Goal: Task Accomplishment & Management: Complete application form

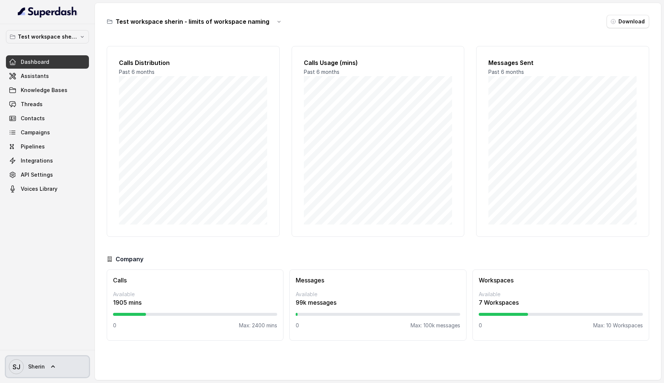
click at [47, 367] on link "[PERSON_NAME]" at bounding box center [47, 366] width 83 height 21
click at [48, 347] on div "Logout" at bounding box center [47, 344] width 63 height 9
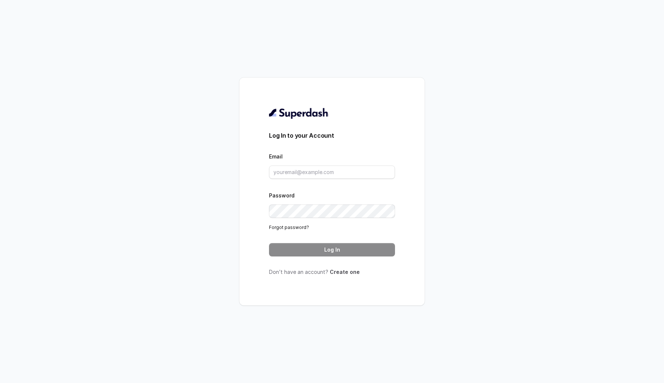
click at [343, 273] on link "Create one" at bounding box center [345, 271] width 30 height 6
click at [344, 272] on link "Create one" at bounding box center [345, 271] width 30 height 6
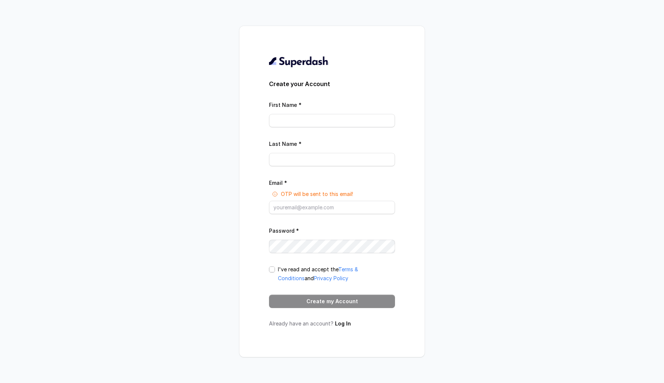
click at [272, 268] on span at bounding box center [272, 269] width 6 height 6
click at [315, 111] on div "First Name *" at bounding box center [332, 113] width 126 height 27
click at [309, 125] on input "First Name *" at bounding box center [332, 120] width 126 height 13
click at [282, 158] on input "Last Name *" at bounding box center [332, 159] width 126 height 13
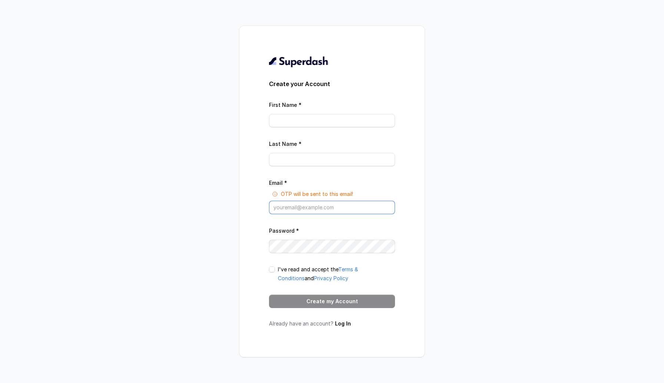
click at [281, 209] on input "Email *" at bounding box center [332, 207] width 126 height 13
click at [463, 310] on div "Create your Account First Name * Last Name * Email * OTP will be sent to this e…" at bounding box center [332, 191] width 664 height 383
